Goal: Task Accomplishment & Management: Complete application form

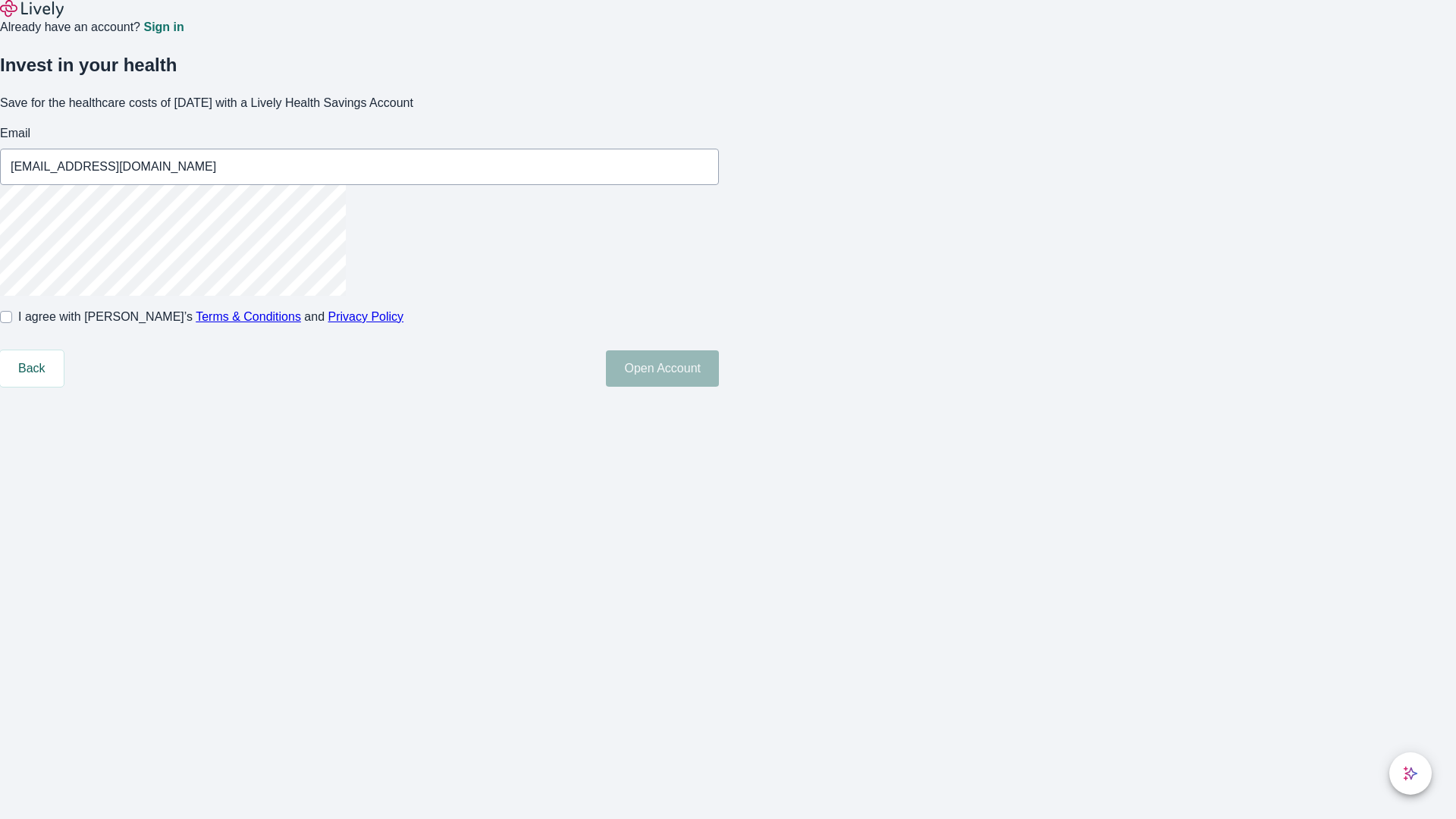
click at [12, 323] on input "I agree with Lively’s Terms & Conditions and Privacy Policy" at bounding box center [6, 317] width 12 height 12
checkbox input "true"
click at [719, 386] on button "Open Account" at bounding box center [662, 368] width 113 height 36
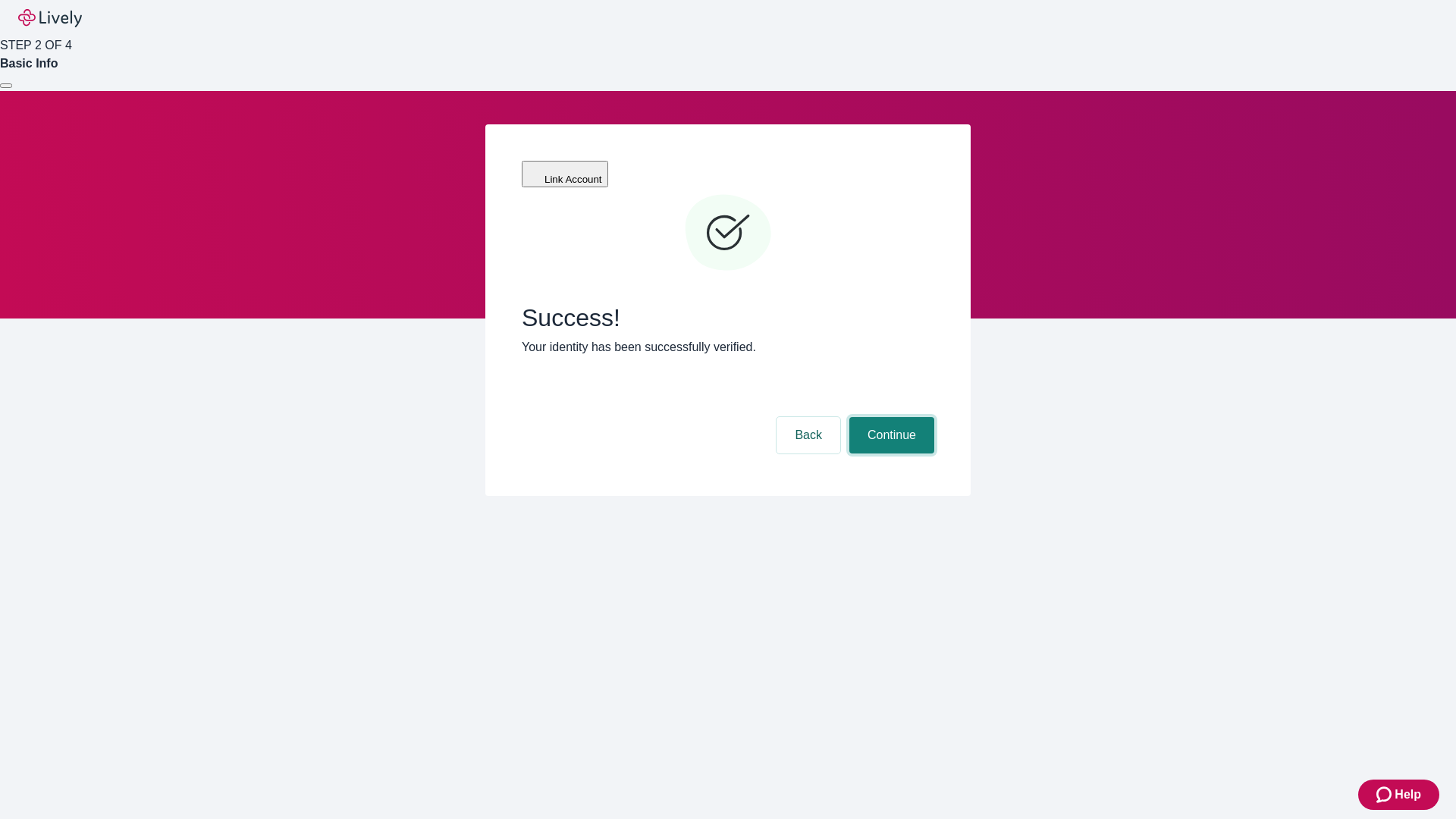
click at [890, 417] on button "Continue" at bounding box center [891, 435] width 85 height 36
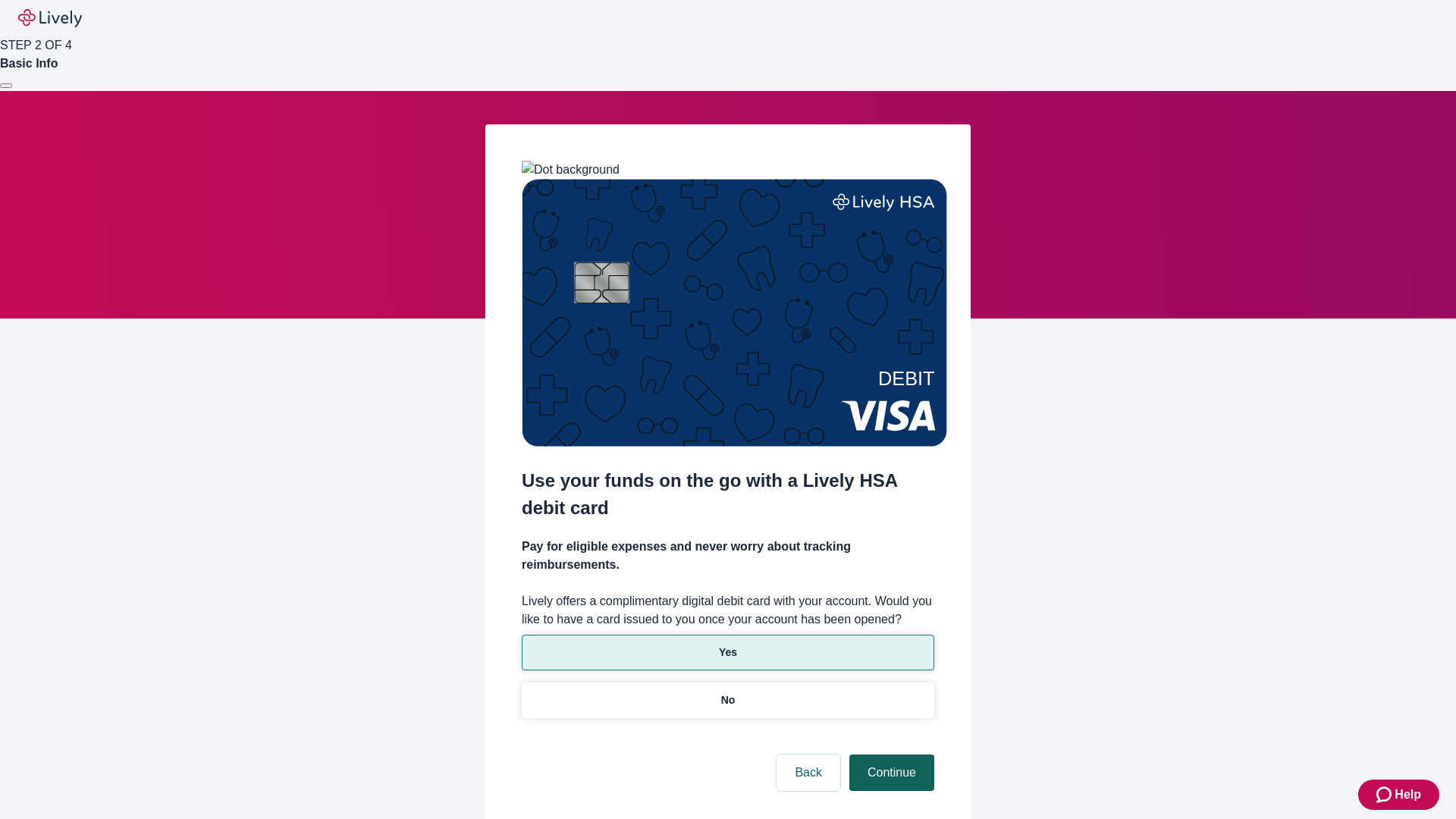
click at [727, 644] on p "Yes" at bounding box center [728, 652] width 18 height 16
click at [890, 754] on button "Continue" at bounding box center [891, 772] width 85 height 36
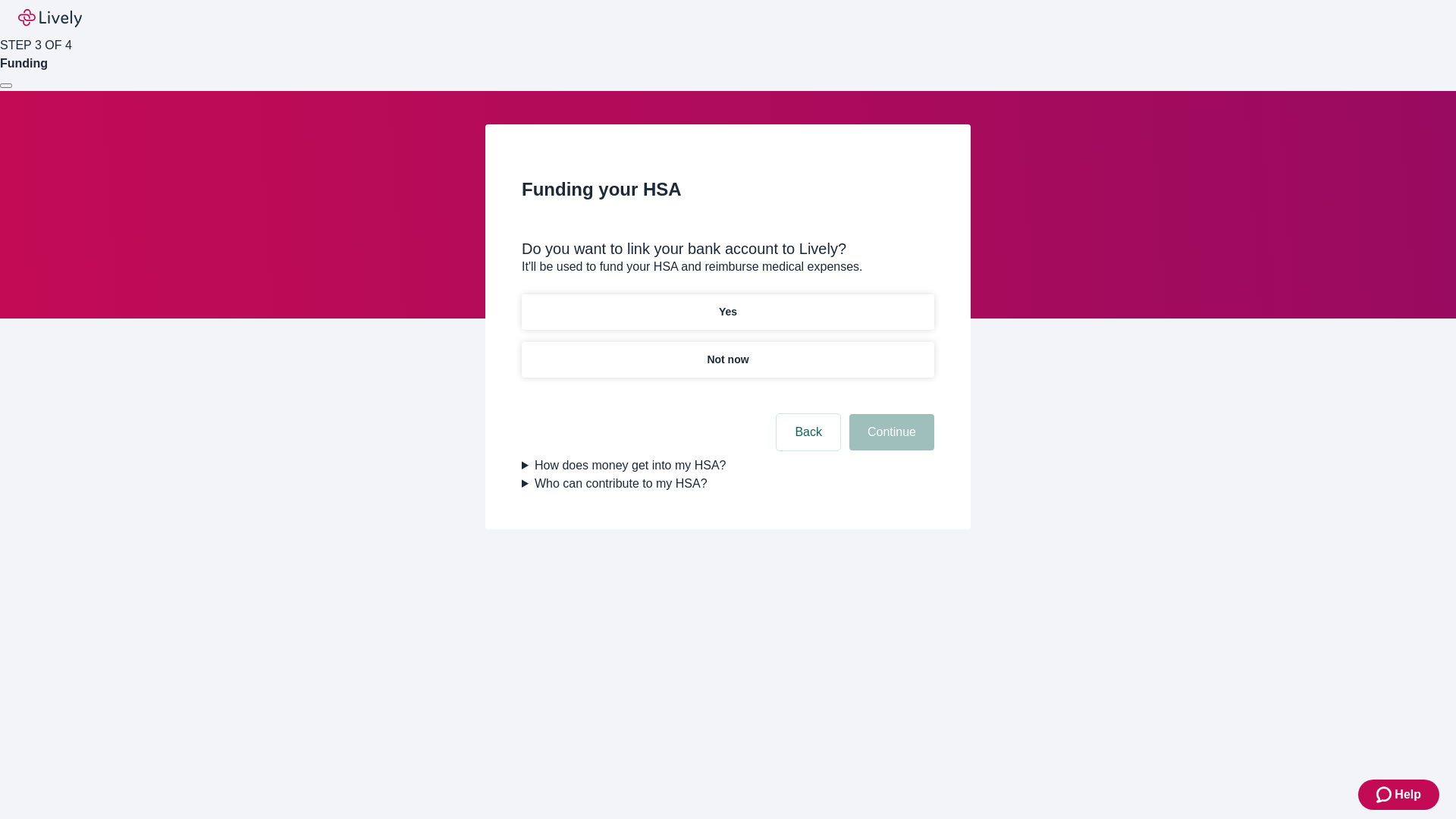
click at [727, 352] on p "Not now" at bounding box center [727, 359] width 42 height 16
click at [890, 441] on button "Continue" at bounding box center [891, 432] width 85 height 36
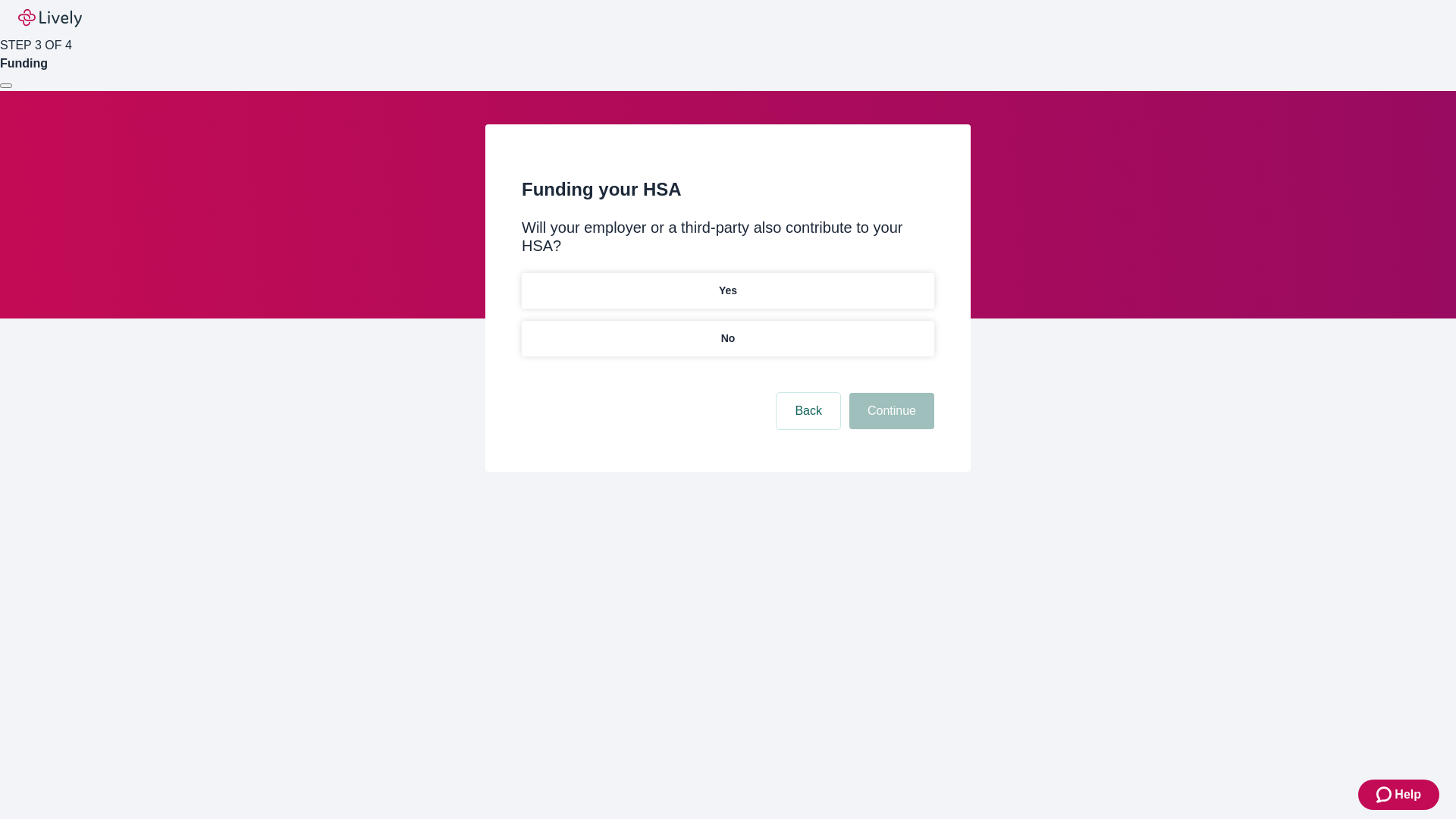
click at [727, 331] on p "No" at bounding box center [728, 339] width 15 height 16
click at [890, 393] on button "Continue" at bounding box center [891, 410] width 85 height 36
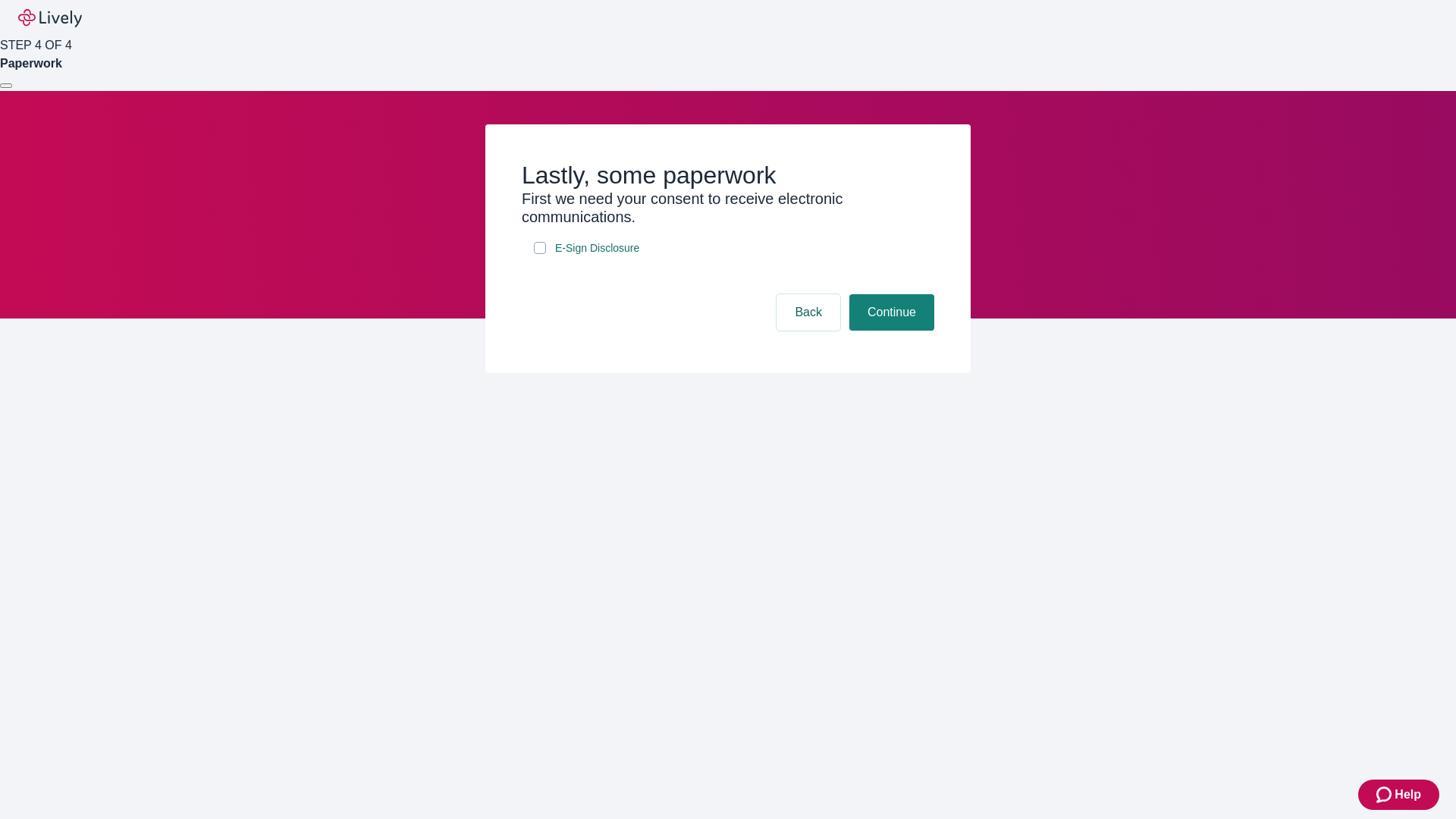
click at [539, 254] on input "E-Sign Disclosure" at bounding box center [540, 248] width 12 height 12
checkbox input "true"
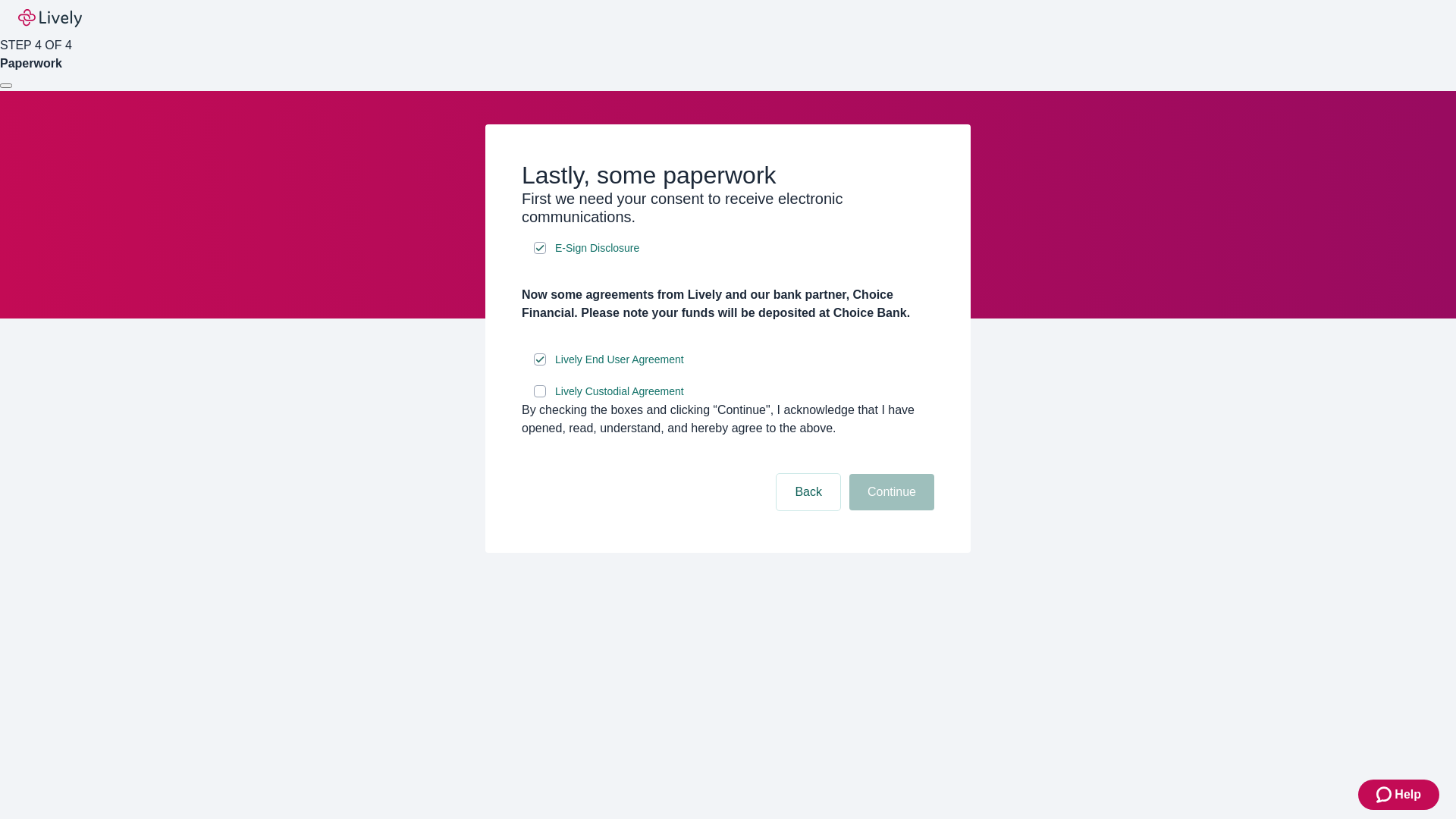
click at [539, 397] on input "Lively Custodial Agreement" at bounding box center [540, 391] width 12 height 12
checkbox input "true"
click at [890, 510] on button "Continue" at bounding box center [891, 492] width 85 height 36
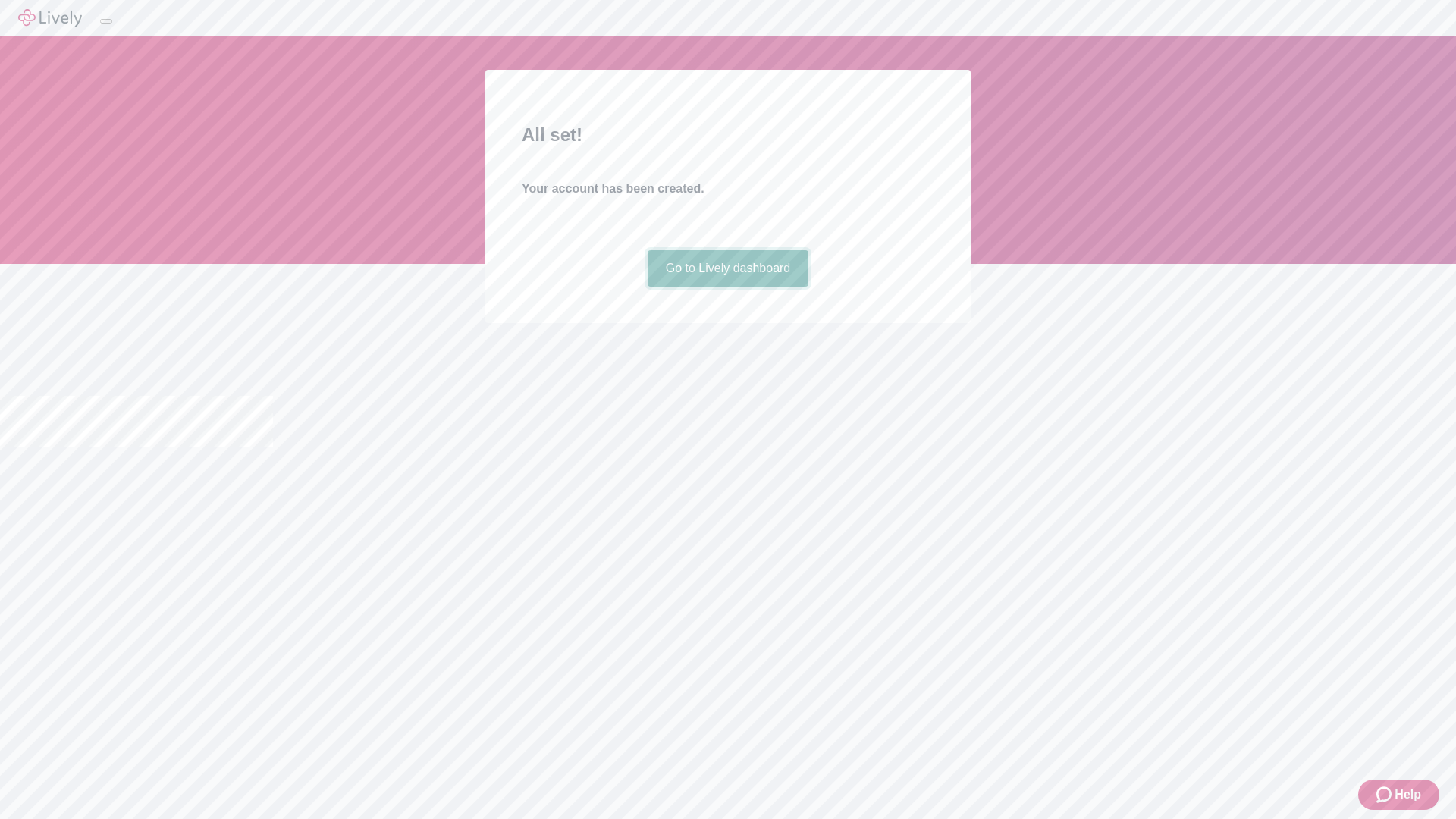
click at [727, 286] on link "Go to Lively dashboard" at bounding box center [728, 268] width 162 height 36
